Goal: Transaction & Acquisition: Book appointment/travel/reservation

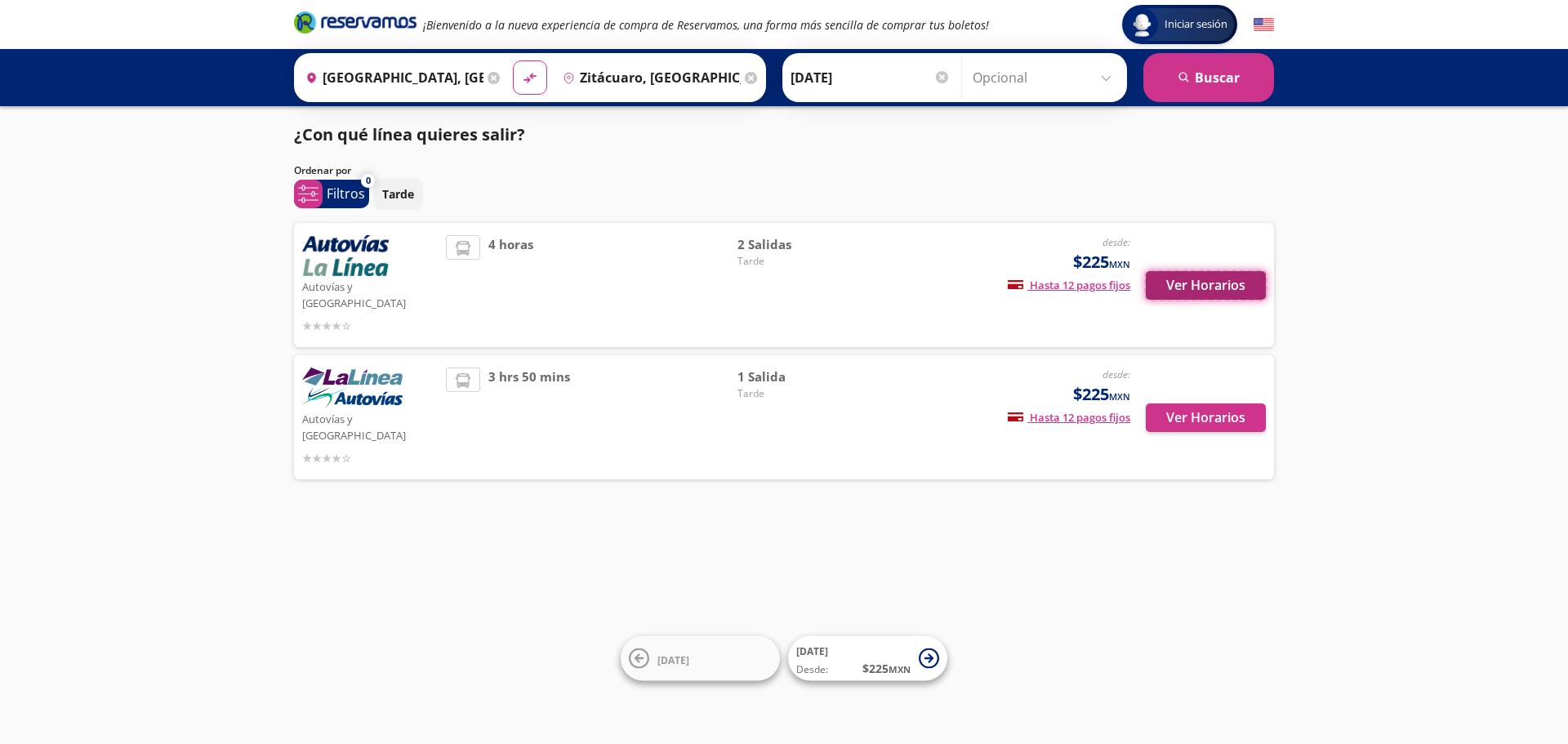
click at [1224, 282] on button "Ver Horarios" at bounding box center [1205, 285] width 120 height 29
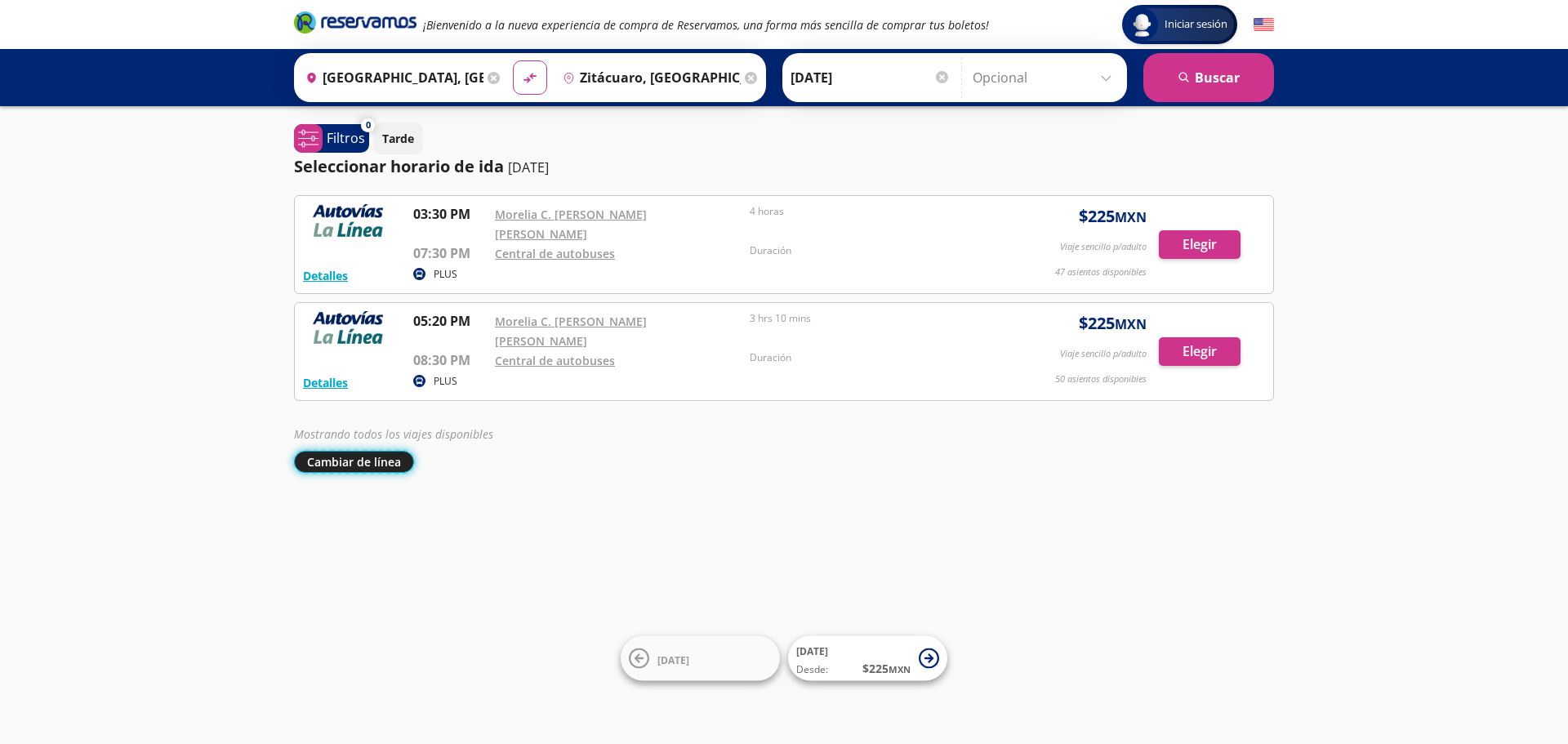
click at [379, 451] on button "Cambiar de línea" at bounding box center [353, 462] width 120 height 22
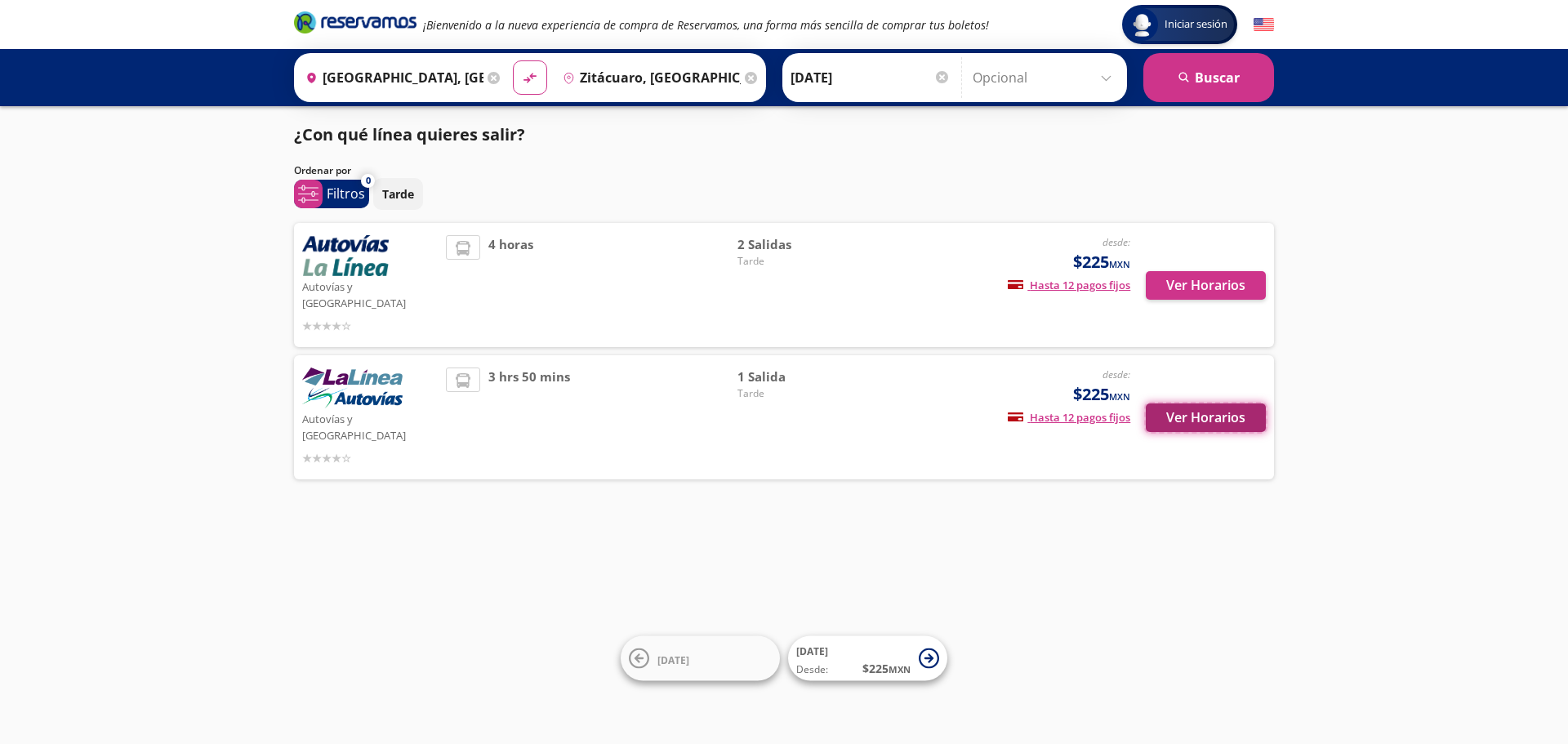
click at [1196, 404] on button "Ver Horarios" at bounding box center [1205, 418] width 120 height 29
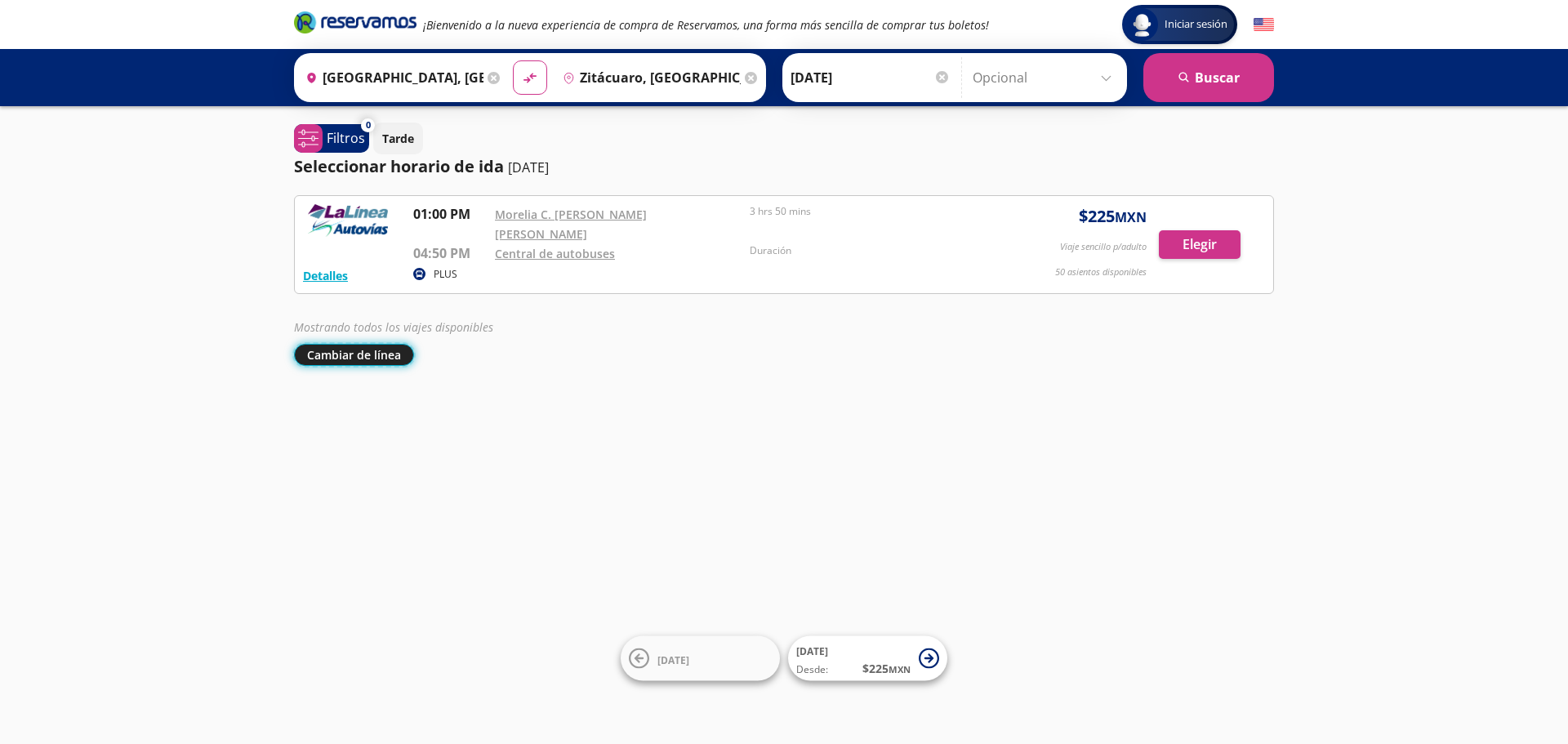
click at [354, 344] on button "Cambiar de línea" at bounding box center [353, 354] width 120 height 22
